Goal: Information Seeking & Learning: Understand process/instructions

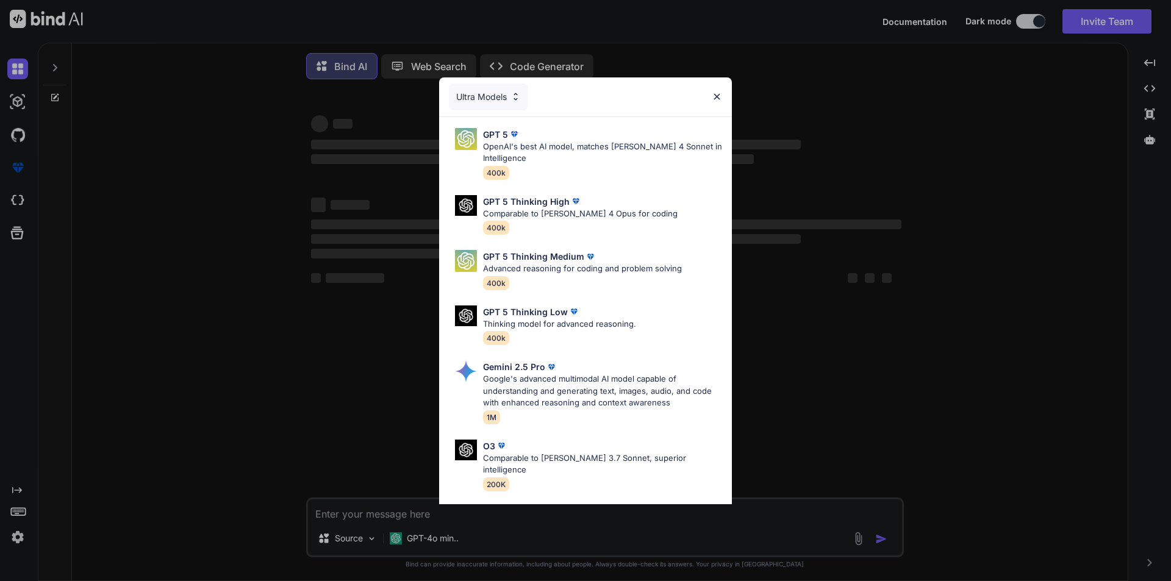
click at [365, 513] on div "Ultra Models GPT 5 OpenAI's best AI model, matches [PERSON_NAME] 4 Sonnet in In…" at bounding box center [585, 290] width 1171 height 581
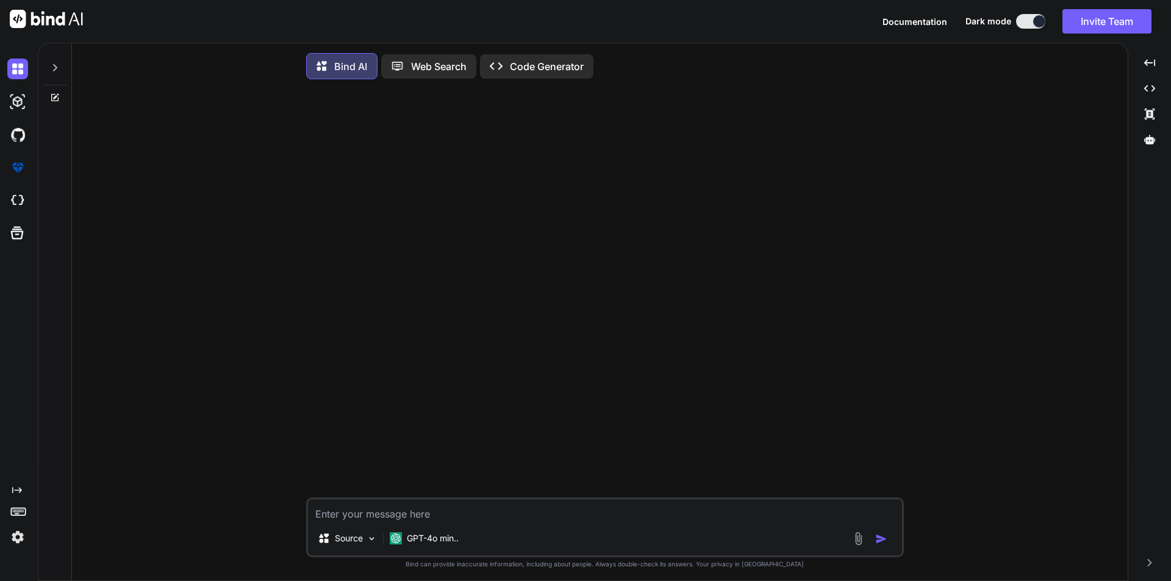
type textarea "x"
click at [365, 515] on textarea at bounding box center [605, 511] width 594 height 22
type textarea "update node in local"
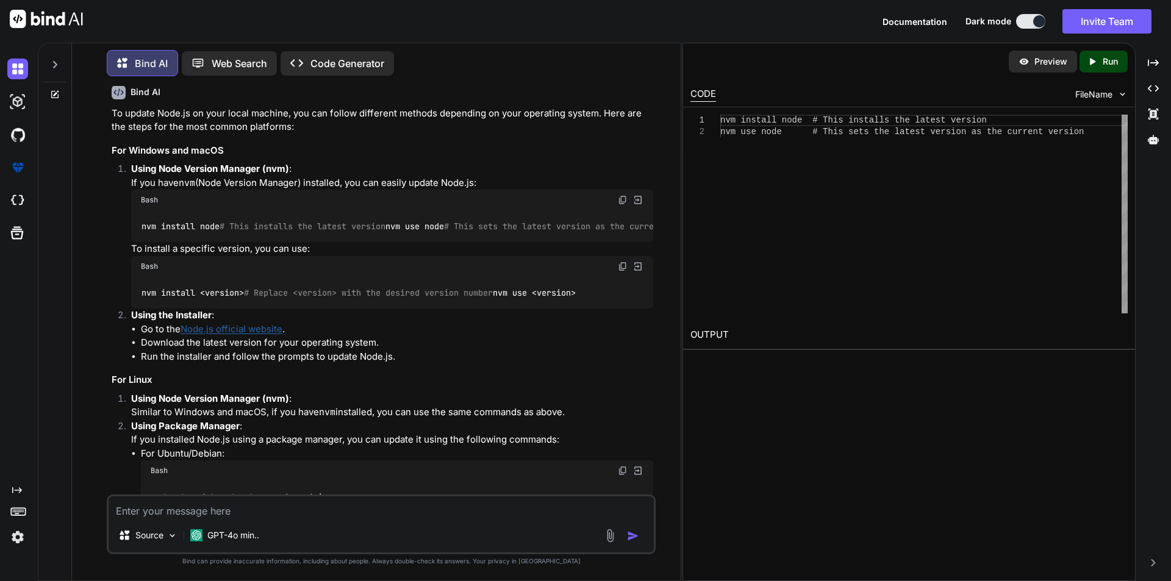
scroll to position [28, 0]
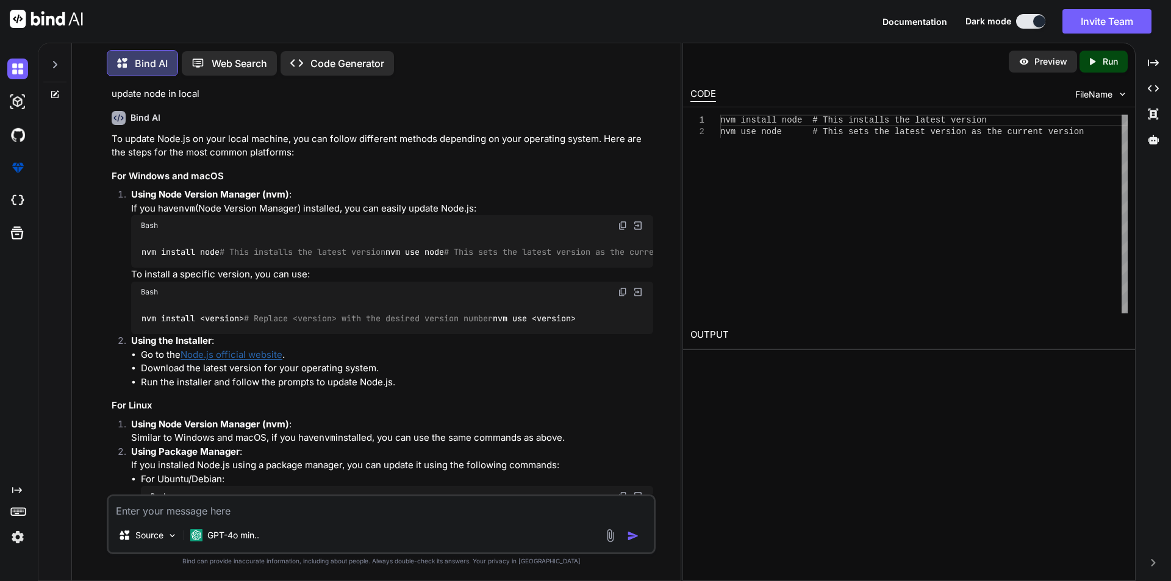
drag, startPoint x: 221, startPoint y: 253, endPoint x: 131, endPoint y: 257, distance: 90.4
click at [131, 257] on div "nvm install node # This installs the latest version nvm use node # This sets th…" at bounding box center [392, 252] width 522 height 32
copy code "nvm install node"
